Goal: Task Accomplishment & Management: Manage account settings

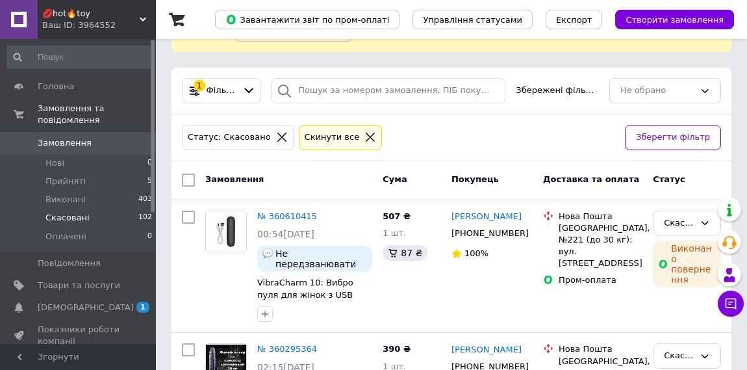
scroll to position [150, 0]
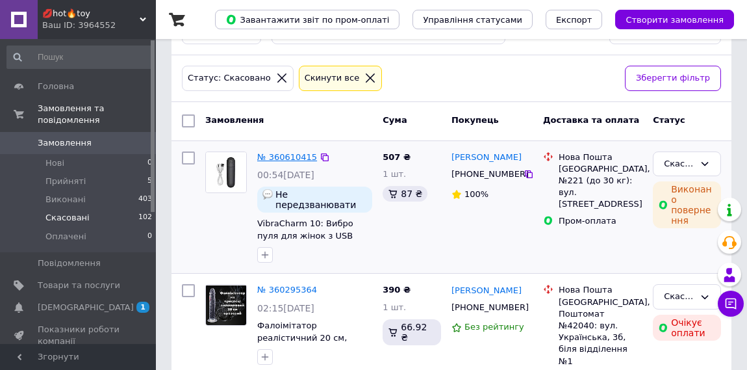
click at [289, 155] on link "№ 360610415" at bounding box center [287, 157] width 60 height 10
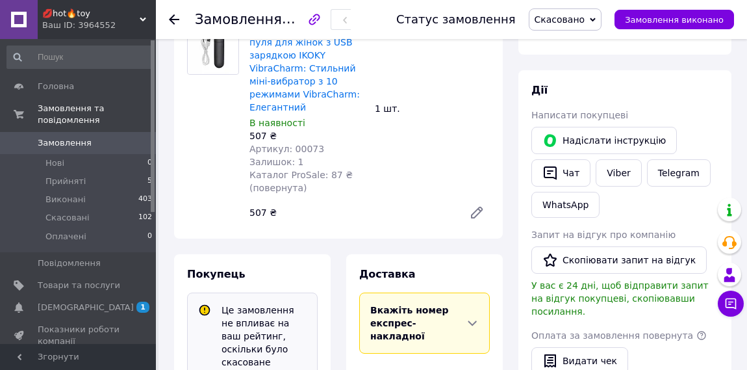
scroll to position [16, 0]
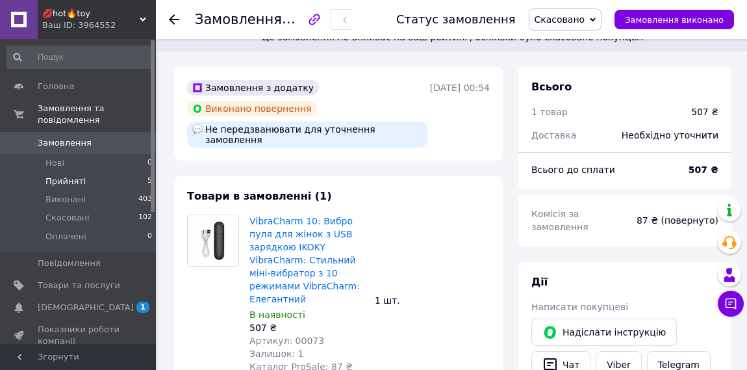
click at [77, 184] on span "Прийняті" at bounding box center [65, 181] width 40 height 12
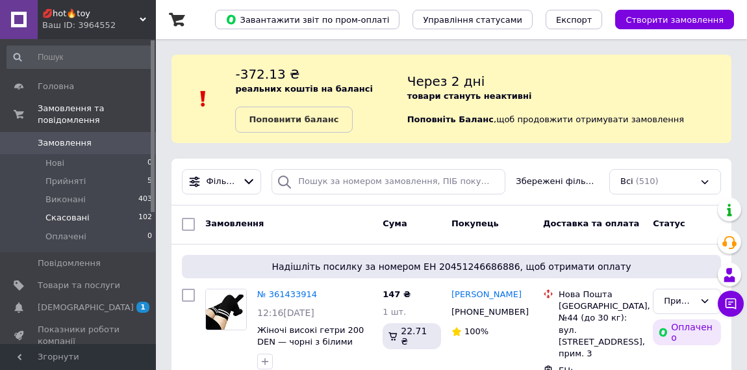
click at [81, 214] on span "Скасовані" at bounding box center [67, 218] width 44 height 12
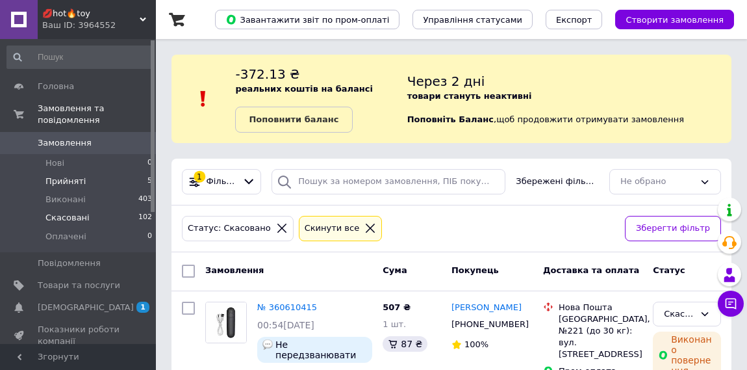
click at [68, 176] on span "Прийняті" at bounding box center [65, 181] width 40 height 12
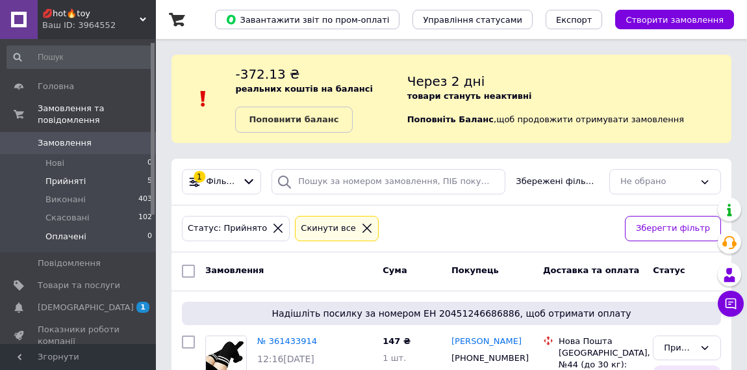
scroll to position [82, 0]
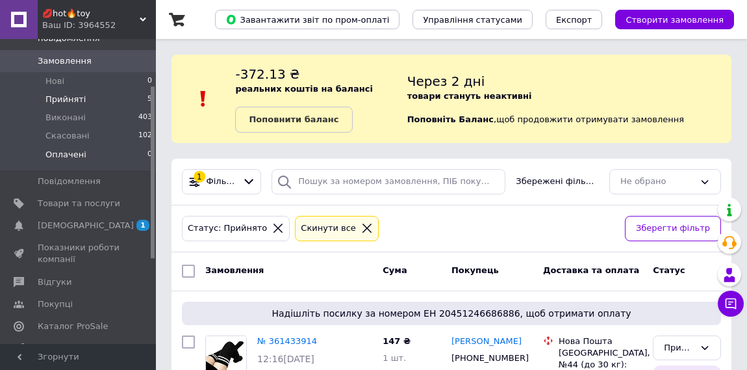
click at [81, 227] on span "[DEMOGRAPHIC_DATA]" at bounding box center [86, 226] width 96 height 12
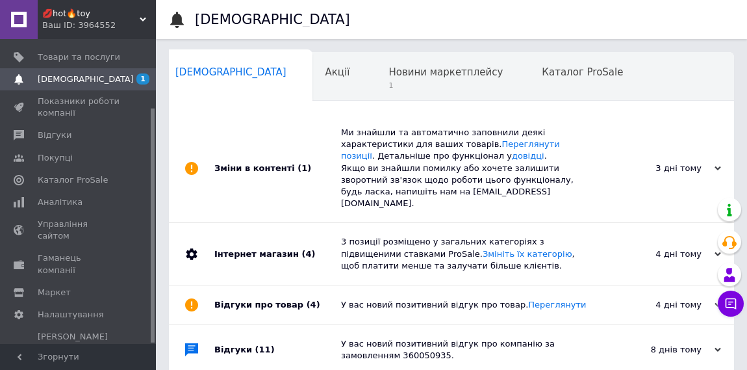
scroll to position [90, 0]
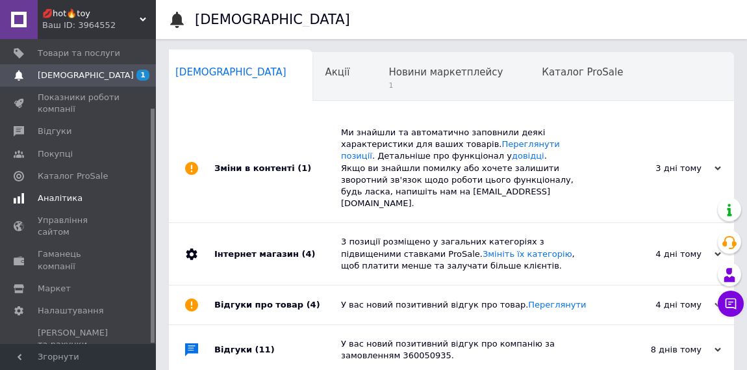
click at [57, 198] on span "Аналітика" at bounding box center [60, 198] width 45 height 12
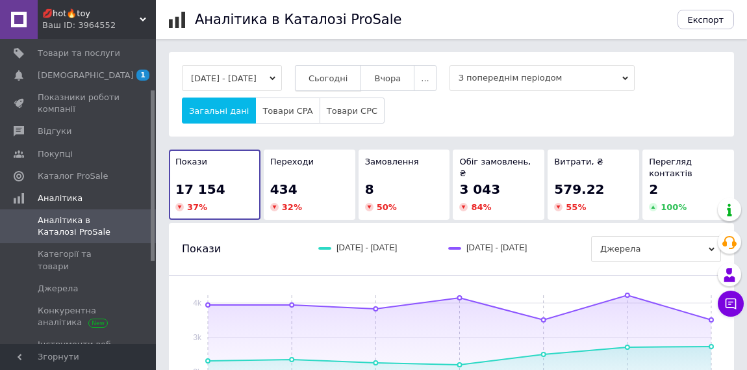
click at [339, 78] on button "Сьогодні" at bounding box center [328, 78] width 67 height 26
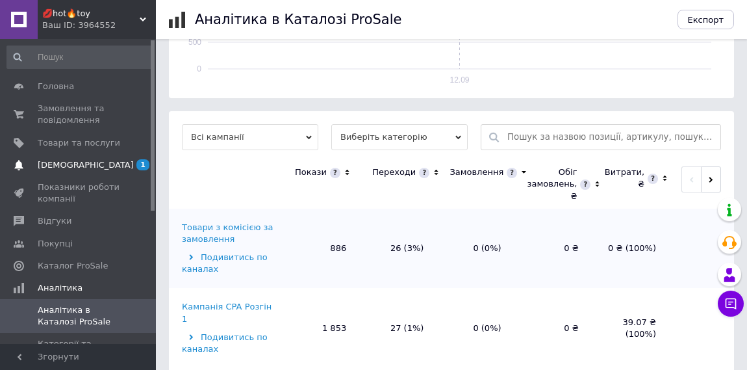
click at [89, 170] on span "[DEMOGRAPHIC_DATA]" at bounding box center [79, 165] width 83 height 12
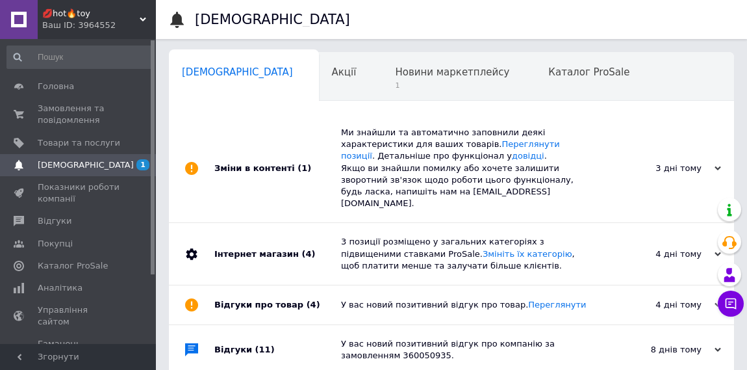
scroll to position [0, 6]
click at [81, 116] on span "Замовлення та повідомлення" at bounding box center [79, 114] width 83 height 23
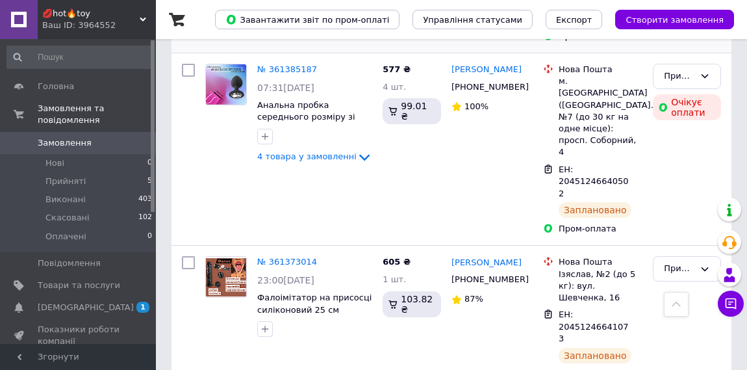
scroll to position [560, 0]
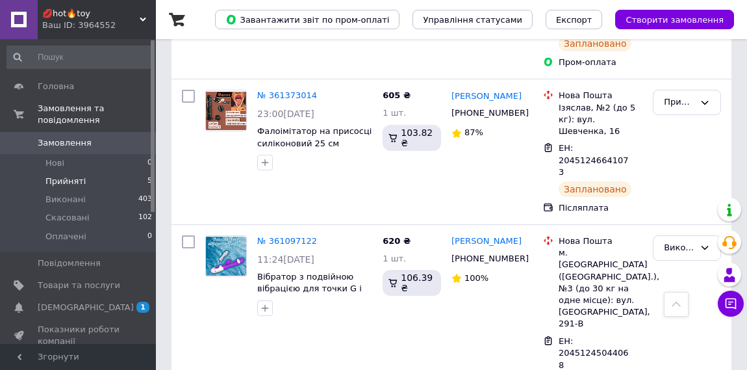
click at [70, 186] on span "Прийняті" at bounding box center [65, 181] width 40 height 12
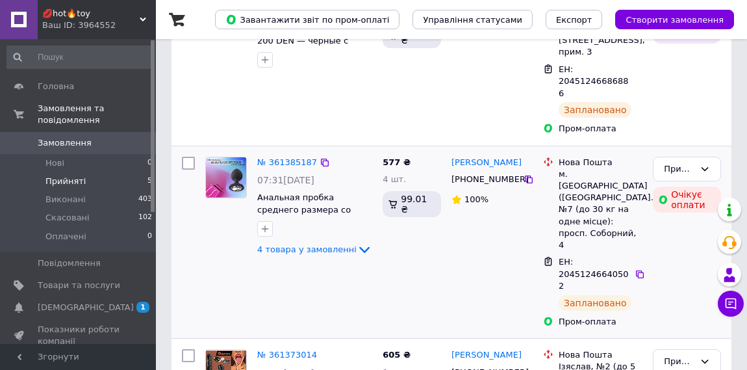
scroll to position [629, 0]
